Goal: Use online tool/utility

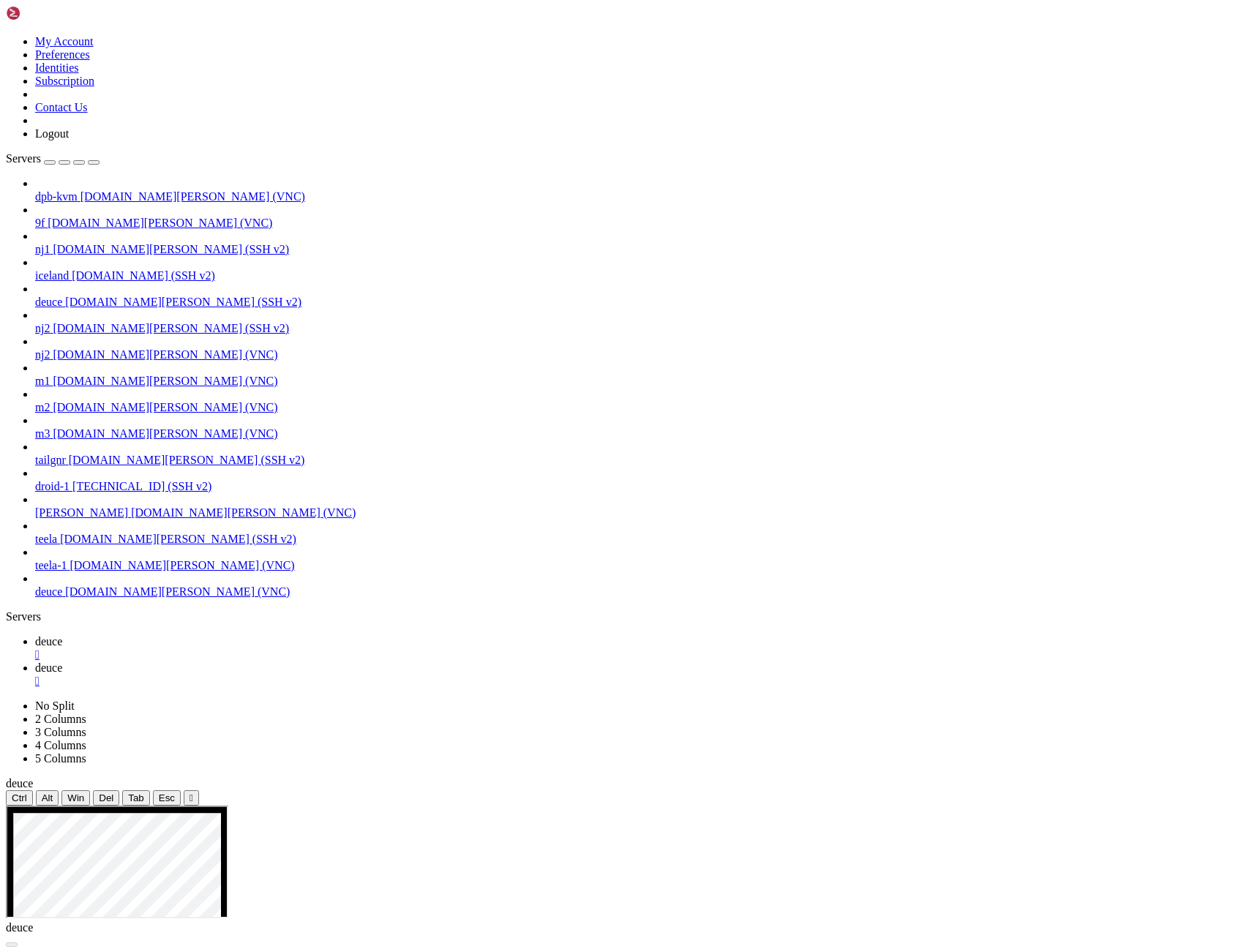
scroll to position [7, 1]
